Goal: Task Accomplishment & Management: Complete application form

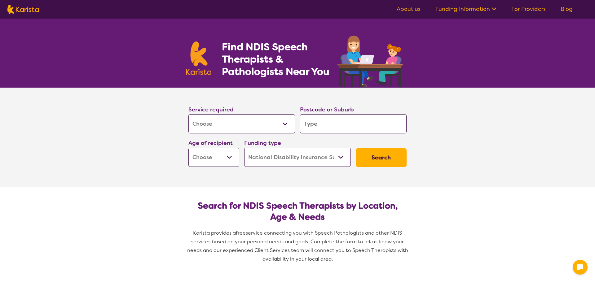
select select "[MEDICAL_DATA]"
select select "NDIS"
select select "[MEDICAL_DATA]"
select select "NDIS"
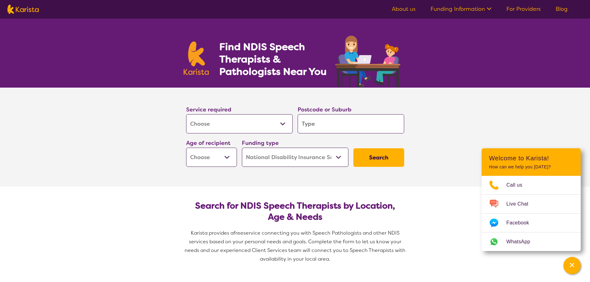
click at [310, 121] on input "search" at bounding box center [351, 123] width 107 height 19
type input "3809"
click at [222, 161] on select "Early Childhood - 0 to 9 Child - 10 to 11 Adolescent - 12 to 17 Adult - 18 to 6…" at bounding box center [211, 157] width 51 height 19
select select "EC"
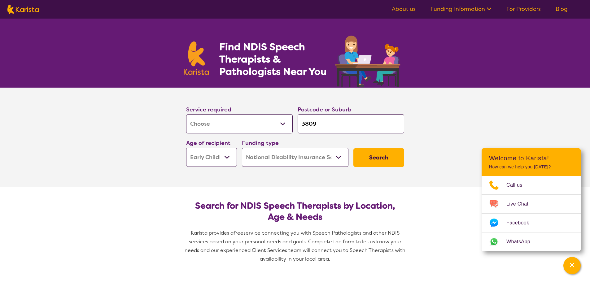
click at [186, 148] on select "Early Childhood - 0 to 9 Child - 10 to 11 Adolescent - 12 to 17 Adult - 18 to 6…" at bounding box center [211, 157] width 51 height 19
select select "EC"
click at [371, 160] on button "Search" at bounding box center [379, 157] width 51 height 19
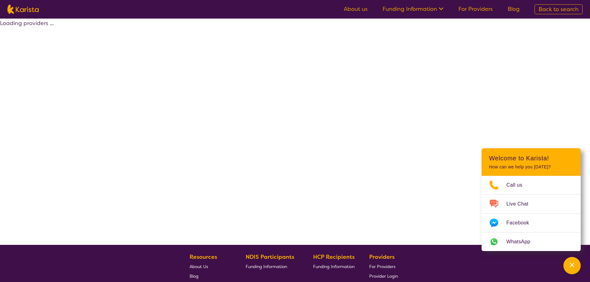
select select "by_score"
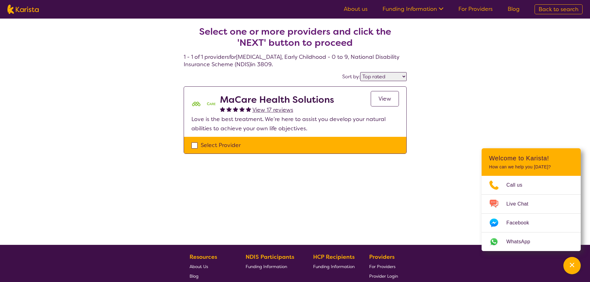
click at [404, 77] on select "Highly reviewed Top rated" at bounding box center [383, 76] width 46 height 9
click at [361, 72] on select "Highly reviewed Top rated" at bounding box center [383, 76] width 46 height 9
click at [385, 95] on span "View" at bounding box center [385, 98] width 13 height 7
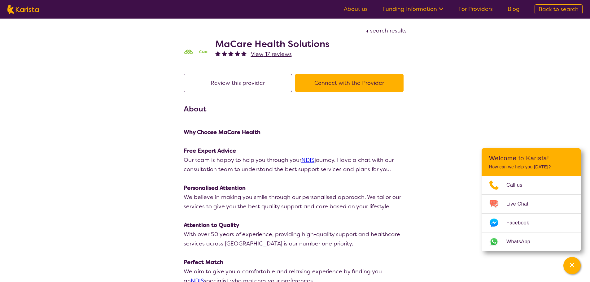
click at [338, 88] on button "Connect with the Provider" at bounding box center [349, 83] width 108 height 19
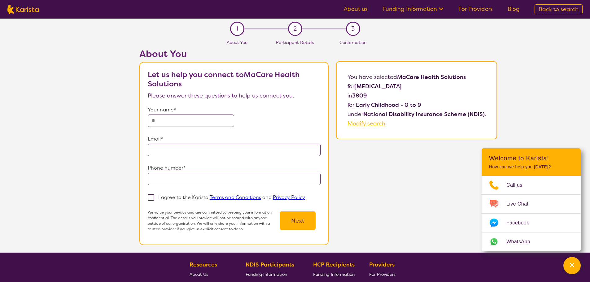
click at [171, 117] on input "text" at bounding box center [191, 121] width 86 height 12
type input "**********"
click at [153, 198] on span at bounding box center [151, 198] width 6 height 6
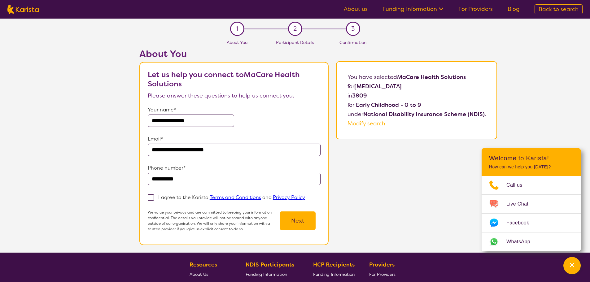
click at [305, 198] on input "I agree to the Karista Terms and Conditions and Privacy Policy" at bounding box center [307, 197] width 4 height 4
checkbox input "true"
click at [300, 225] on button "Next" at bounding box center [298, 221] width 36 height 19
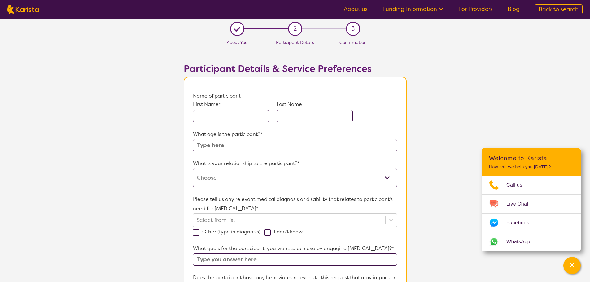
click at [232, 114] on input "text" at bounding box center [231, 116] width 76 height 12
type input "Tejas"
click at [312, 114] on input "text" at bounding box center [315, 116] width 76 height 12
type input "[PERSON_NAME]"
click at [233, 147] on input "text" at bounding box center [295, 145] width 204 height 12
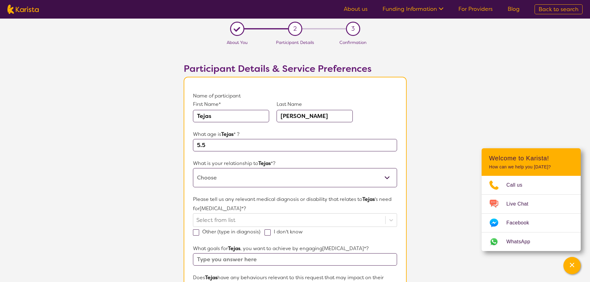
type input "5.5"
click at [224, 178] on select "This request is for myself I am their parent I am their child I am their spouse…" at bounding box center [295, 177] width 204 height 19
select select "I am their parent"
click at [193, 168] on select "This request is for myself I am their parent I am their child I am their spouse…" at bounding box center [295, 177] width 204 height 19
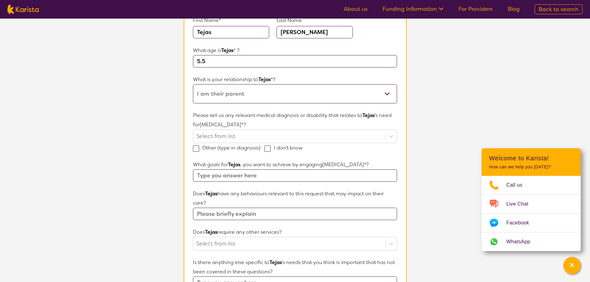
scroll to position [93, 0]
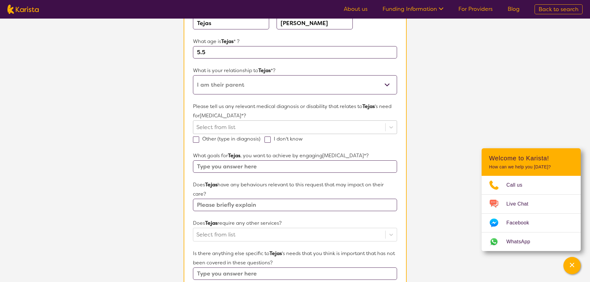
click at [233, 127] on div at bounding box center [289, 127] width 186 height 11
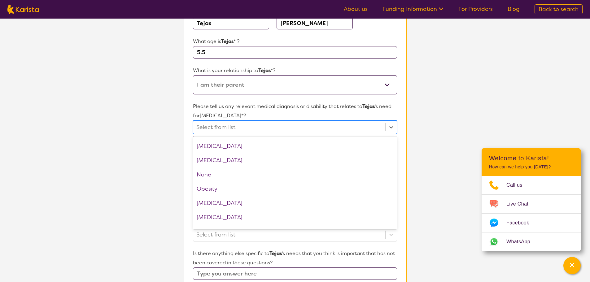
scroll to position [638, 0]
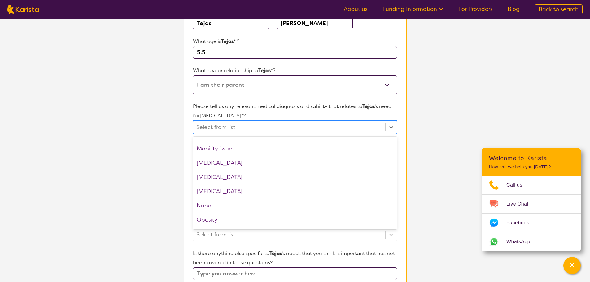
click at [171, 127] on section "L About You 2 Participant Details 3 Confirmation Participant Details & Service …" at bounding box center [295, 194] width 590 height 537
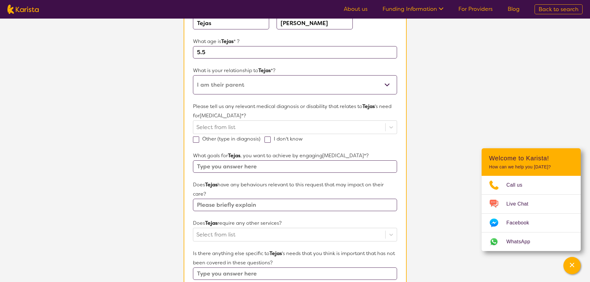
click at [198, 139] on span at bounding box center [196, 140] width 6 height 6
click at [261, 139] on input "Other (type in diagnosis)" at bounding box center [263, 139] width 4 height 4
checkbox input "true"
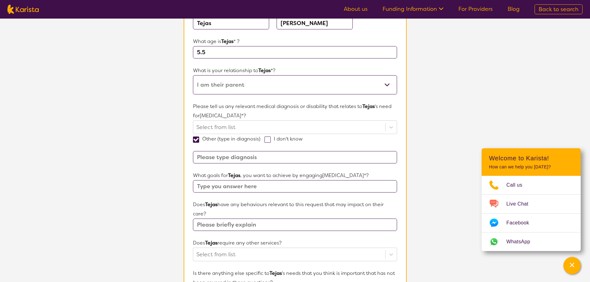
click at [227, 161] on input at bounding box center [295, 157] width 204 height 12
type input "[MEDICAL_DATA]"
click at [269, 138] on span at bounding box center [268, 140] width 6 height 6
click at [303, 138] on input "I don't know" at bounding box center [305, 139] width 4 height 4
click at [197, 157] on input "[MEDICAL_DATA]" at bounding box center [295, 157] width 204 height 12
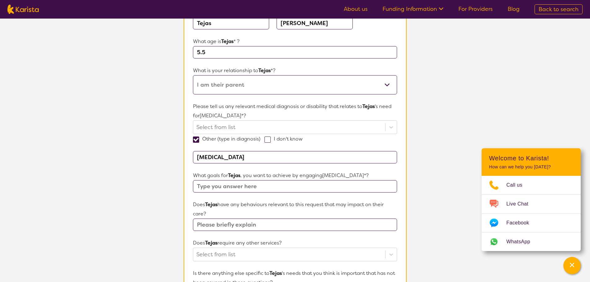
checkbox input "false"
type input "? [MEDICAL_DATA]"
click at [247, 183] on input "text" at bounding box center [295, 186] width 204 height 12
type input "imporvement in speech and social interaction at school. he is in prep at [GEOGR…"
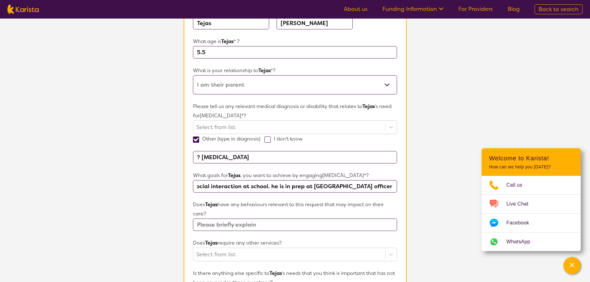
click at [221, 228] on input "text" at bounding box center [295, 225] width 204 height 12
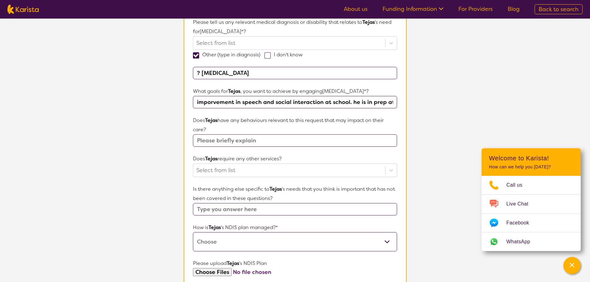
scroll to position [186, 0]
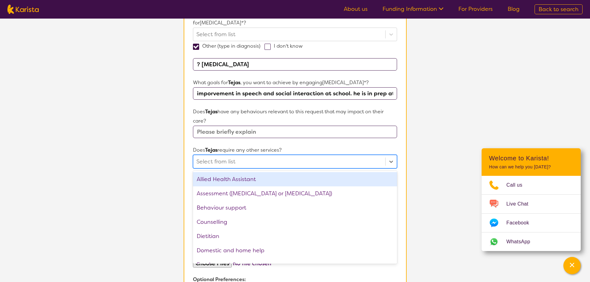
click at [224, 164] on div at bounding box center [289, 161] width 186 height 11
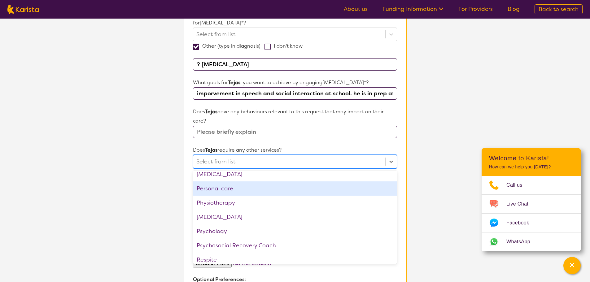
scroll to position [209, 0]
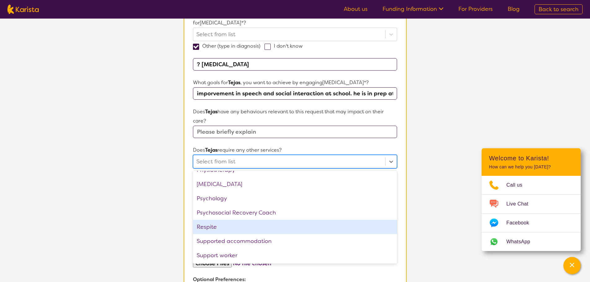
click at [141, 209] on section "L About You 2 Participant Details 3 Confirmation Participant Details & Service …" at bounding box center [295, 111] width 590 height 557
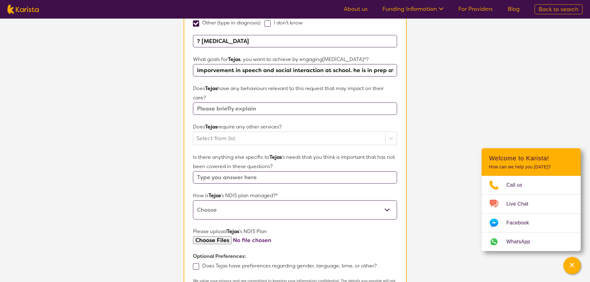
scroll to position [248, 0]
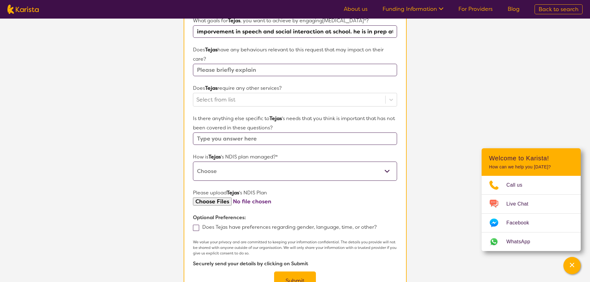
click at [220, 172] on select "Self-managed NDIS plan Managed by a registered plan management provider (not th…" at bounding box center [295, 171] width 204 height 19
select select "Plan Managed"
click at [193, 162] on select "Self-managed NDIS plan Managed by a registered plan management provider (not th…" at bounding box center [295, 171] width 204 height 19
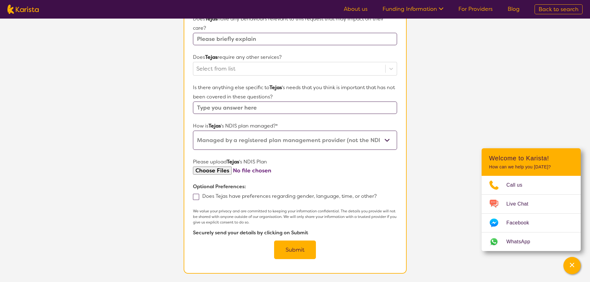
click at [196, 197] on span at bounding box center [196, 197] width 6 height 6
click at [377, 197] on input "Does Tejas have preferences regarding gender, language, time, or other?" at bounding box center [379, 196] width 4 height 4
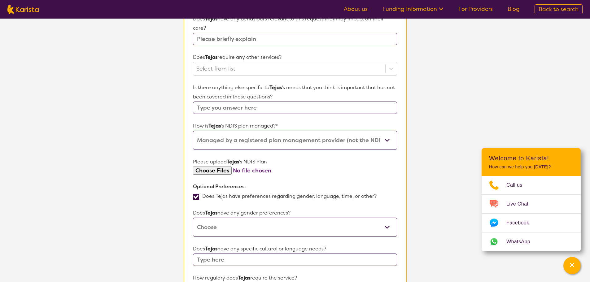
click at [196, 197] on span at bounding box center [196, 197] width 6 height 6
click at [377, 197] on input "Does Tejas have preferences regarding gender, language, time, or other?" at bounding box center [379, 196] width 4 height 4
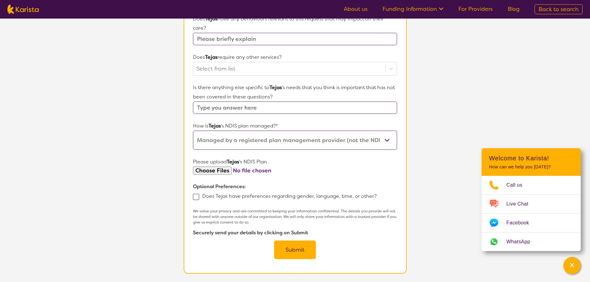
click at [196, 197] on span at bounding box center [196, 197] width 6 height 6
click at [377, 197] on input "Does Tejas have preferences regarding gender, language, time, or other?" at bounding box center [379, 196] width 4 height 4
checkbox input "true"
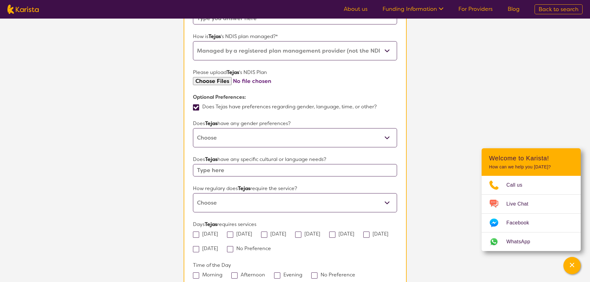
scroll to position [372, 0]
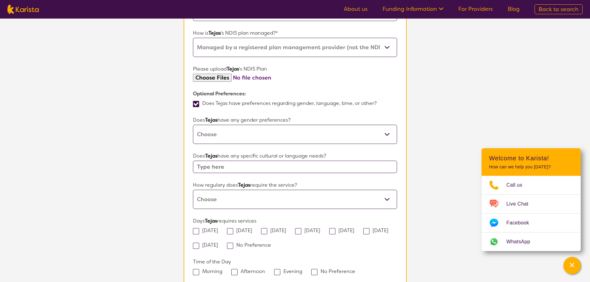
click at [207, 134] on select "[DEMOGRAPHIC_DATA] [DEMOGRAPHIC_DATA] Other No Preference" at bounding box center [295, 134] width 204 height 19
click at [193, 125] on select "[DEMOGRAPHIC_DATA] [DEMOGRAPHIC_DATA] Other No Preference" at bounding box center [295, 134] width 204 height 19
click at [209, 135] on select "[DEMOGRAPHIC_DATA] [DEMOGRAPHIC_DATA] Other No Preference" at bounding box center [295, 134] width 204 height 19
select select "[DEMOGRAPHIC_DATA]"
click at [193, 125] on select "[DEMOGRAPHIC_DATA] [DEMOGRAPHIC_DATA] Other No Preference" at bounding box center [295, 134] width 204 height 19
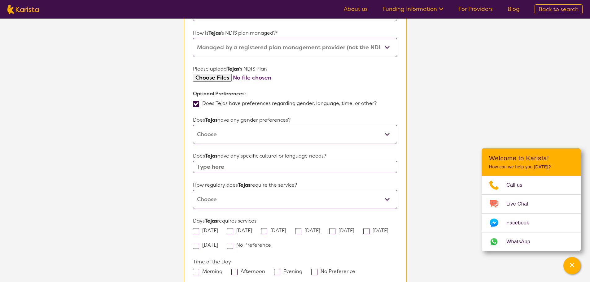
click at [225, 167] on input "text" at bounding box center [295, 167] width 204 height 12
click at [233, 197] on select "Daily Twice a week Weekly Every fortnight Monthly Other" at bounding box center [295, 199] width 204 height 19
click at [193, 190] on select "Daily Twice a week Weekly Every fortnight Monthly Other" at bounding box center [295, 199] width 204 height 19
click at [218, 198] on select "Daily Twice a week Weekly Every fortnight Monthly Other" at bounding box center [295, 199] width 204 height 19
select select "Twice a week"
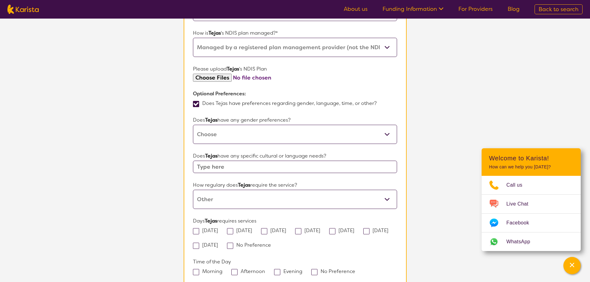
click at [193, 190] on select "Daily Twice a week Weekly Every fortnight Monthly Other" at bounding box center [295, 199] width 204 height 19
click at [145, 209] on section "L About You 2 Participant Details 3 Confirmation Participant Details & Service …" at bounding box center [295, 24] width 590 height 754
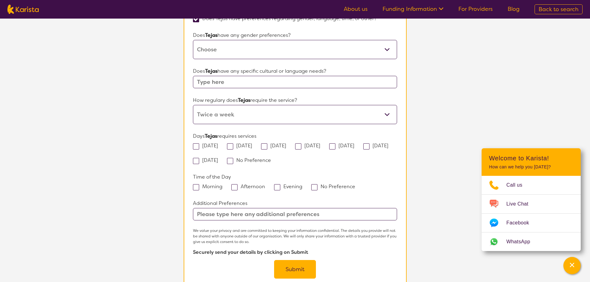
scroll to position [465, 0]
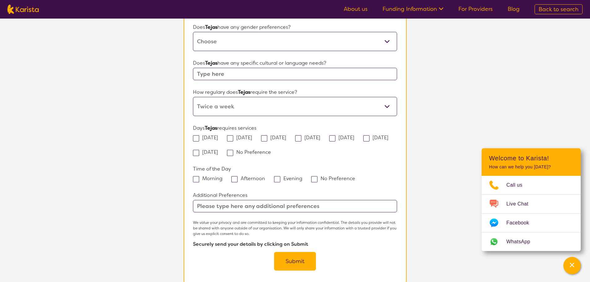
click at [239, 209] on input "text" at bounding box center [295, 206] width 204 height 12
click at [293, 258] on button "Submit" at bounding box center [295, 261] width 42 height 19
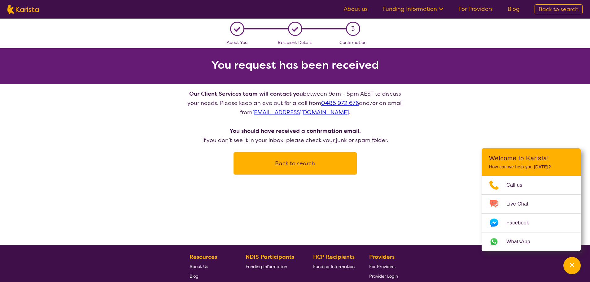
click at [288, 165] on button "Back to search" at bounding box center [295, 163] width 108 height 19
select select "[MEDICAL_DATA]"
select select "EC"
select select "NDIS"
select select "[MEDICAL_DATA]"
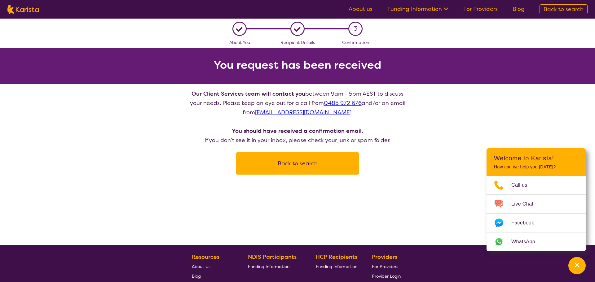
select select "EC"
select select "NDIS"
click at [284, 170] on button "Back to search" at bounding box center [295, 163] width 108 height 19
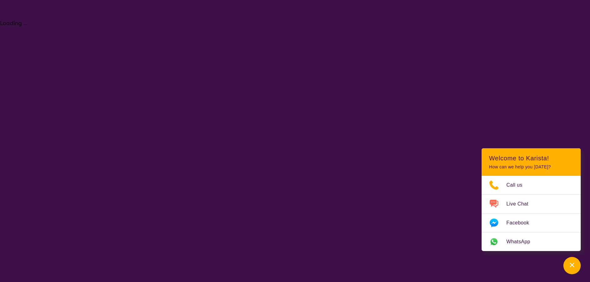
select select "[MEDICAL_DATA]"
select select "EC"
select select "NDIS"
select select "[MEDICAL_DATA]"
select select "EC"
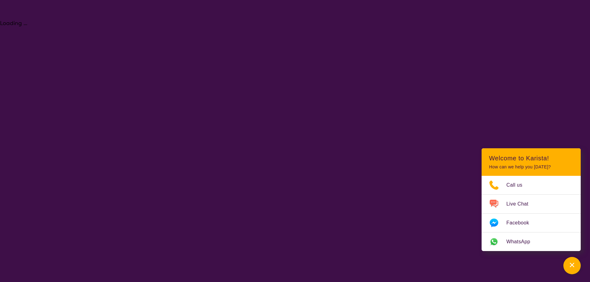
select select "NDIS"
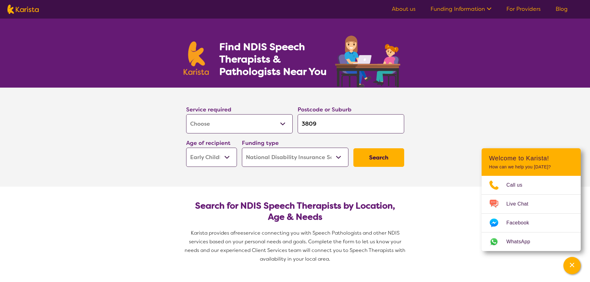
click at [373, 159] on button "Search" at bounding box center [379, 157] width 51 height 19
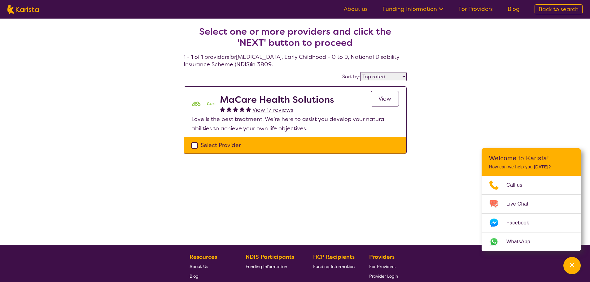
click at [389, 76] on select "Highly reviewed Top rated" at bounding box center [383, 76] width 46 height 9
select select "highly_reviewed"
click at [361, 72] on select "Highly reviewed Top rated" at bounding box center [383, 76] width 46 height 9
click at [369, 78] on select "Highly reviewed Top rated" at bounding box center [383, 76] width 46 height 9
click at [361, 72] on select "Highly reviewed Top rated" at bounding box center [383, 76] width 46 height 9
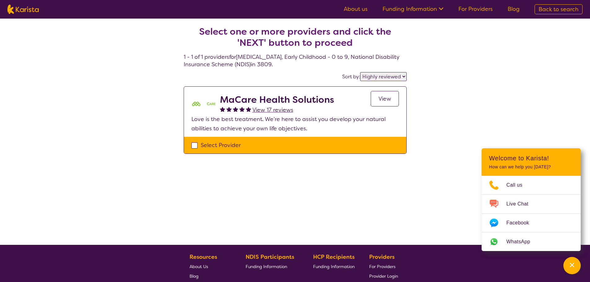
click at [78, 138] on div "Select one or more providers and click the 'NEXT' button to proceed 1 - 1 of 1 …" at bounding box center [295, 132] width 590 height 227
select select "[MEDICAL_DATA]"
select select "EC"
select select "NDIS"
select select "[MEDICAL_DATA]"
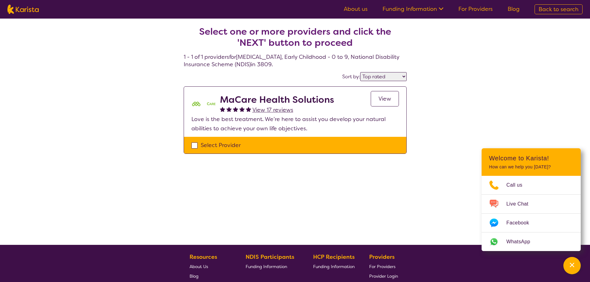
select select "EC"
select select "NDIS"
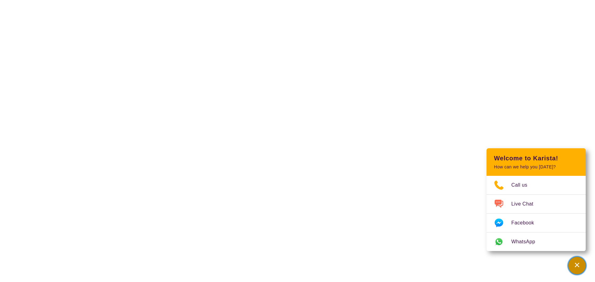
click at [578, 263] on icon "Channel Menu" at bounding box center [577, 265] width 6 height 6
